Goal: Information Seeking & Learning: Find specific page/section

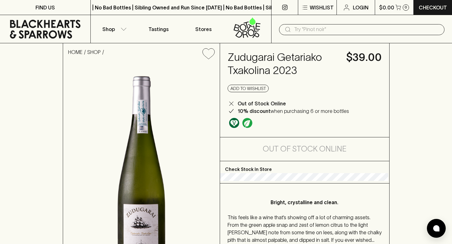
click at [324, 28] on input "text" at bounding box center [366, 29] width 145 height 10
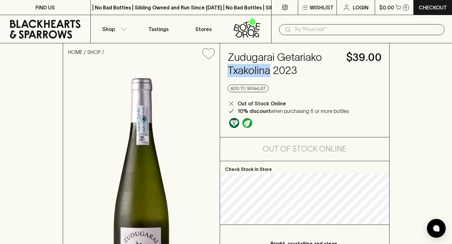
drag, startPoint x: 271, startPoint y: 73, endPoint x: 227, endPoint y: 73, distance: 44.0
click at [227, 73] on div "Zudugarai Getariako Txakolina 2023 $39.00 Add to wishlist Out of Stock Online 1…" at bounding box center [304, 90] width 169 height 94
copy h4 "Txakolina"
click at [303, 26] on input "text" at bounding box center [366, 29] width 145 height 10
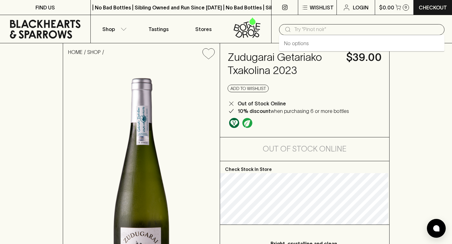
paste input "Txakolina"
type input "Txakoli"
